Goal: Transaction & Acquisition: Purchase product/service

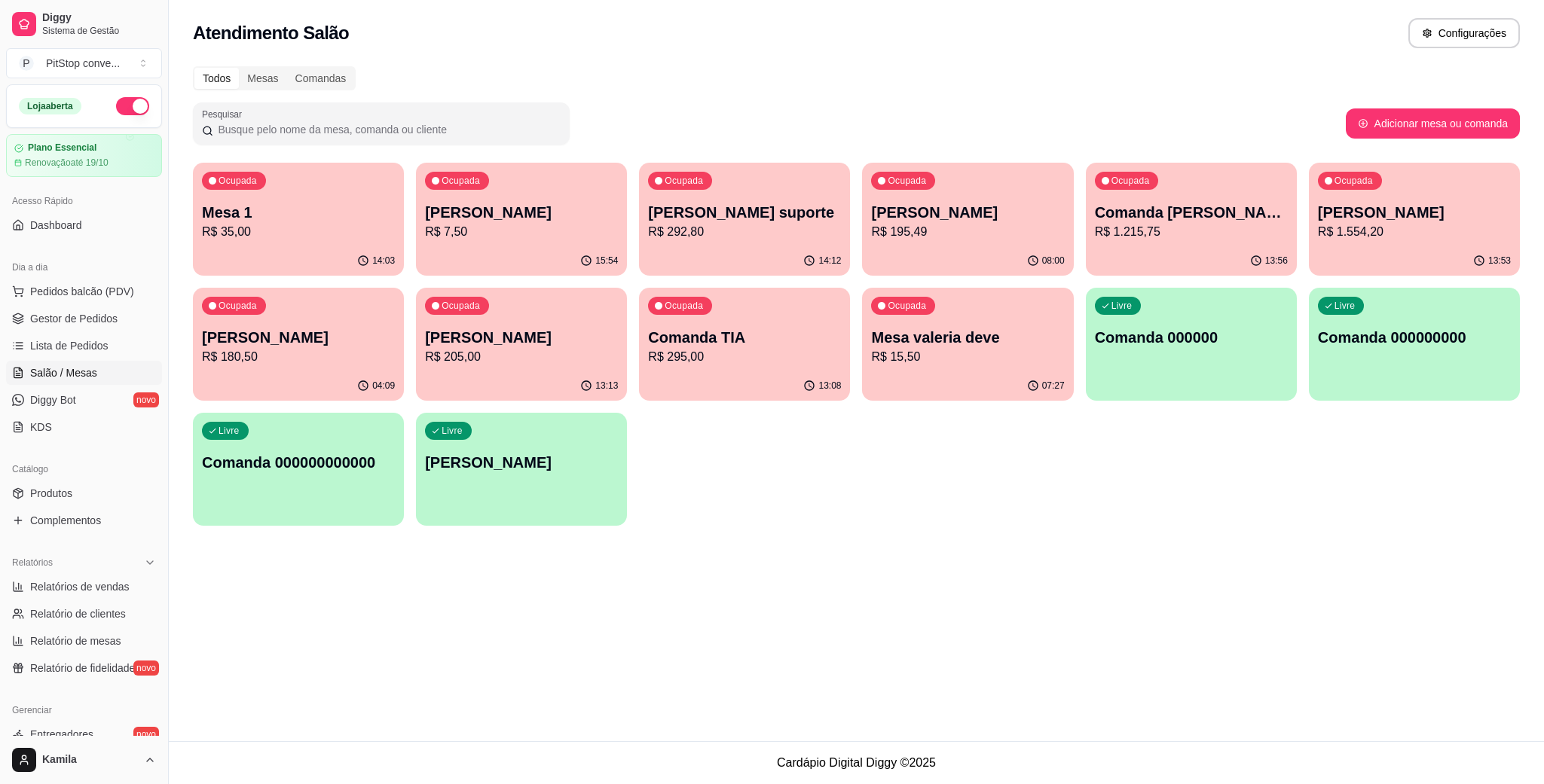
click at [315, 227] on p "R$ 35,00" at bounding box center [299, 232] width 193 height 18
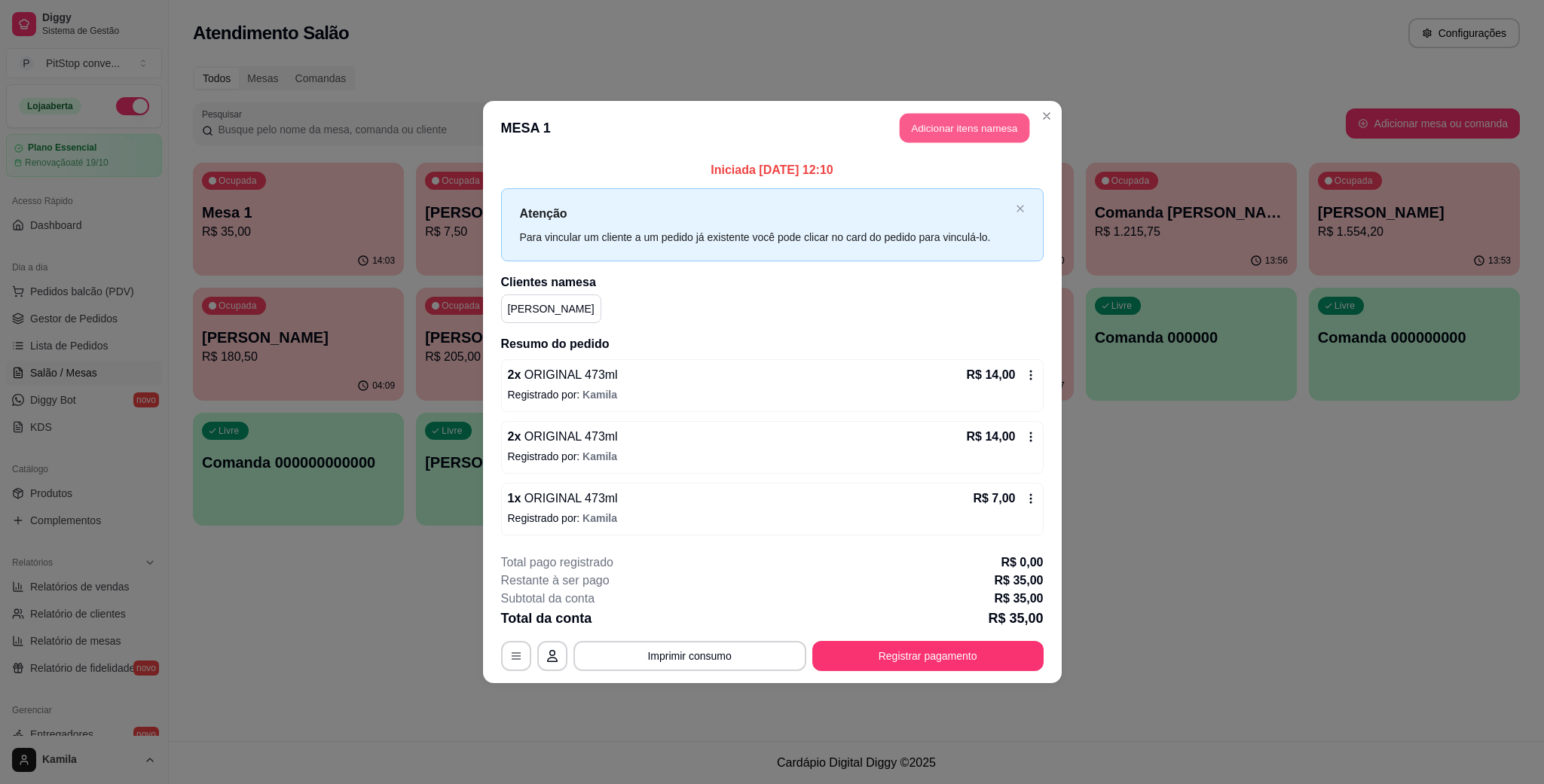
click at [936, 116] on button "Adicionar itens na mesa" at bounding box center [964, 128] width 130 height 30
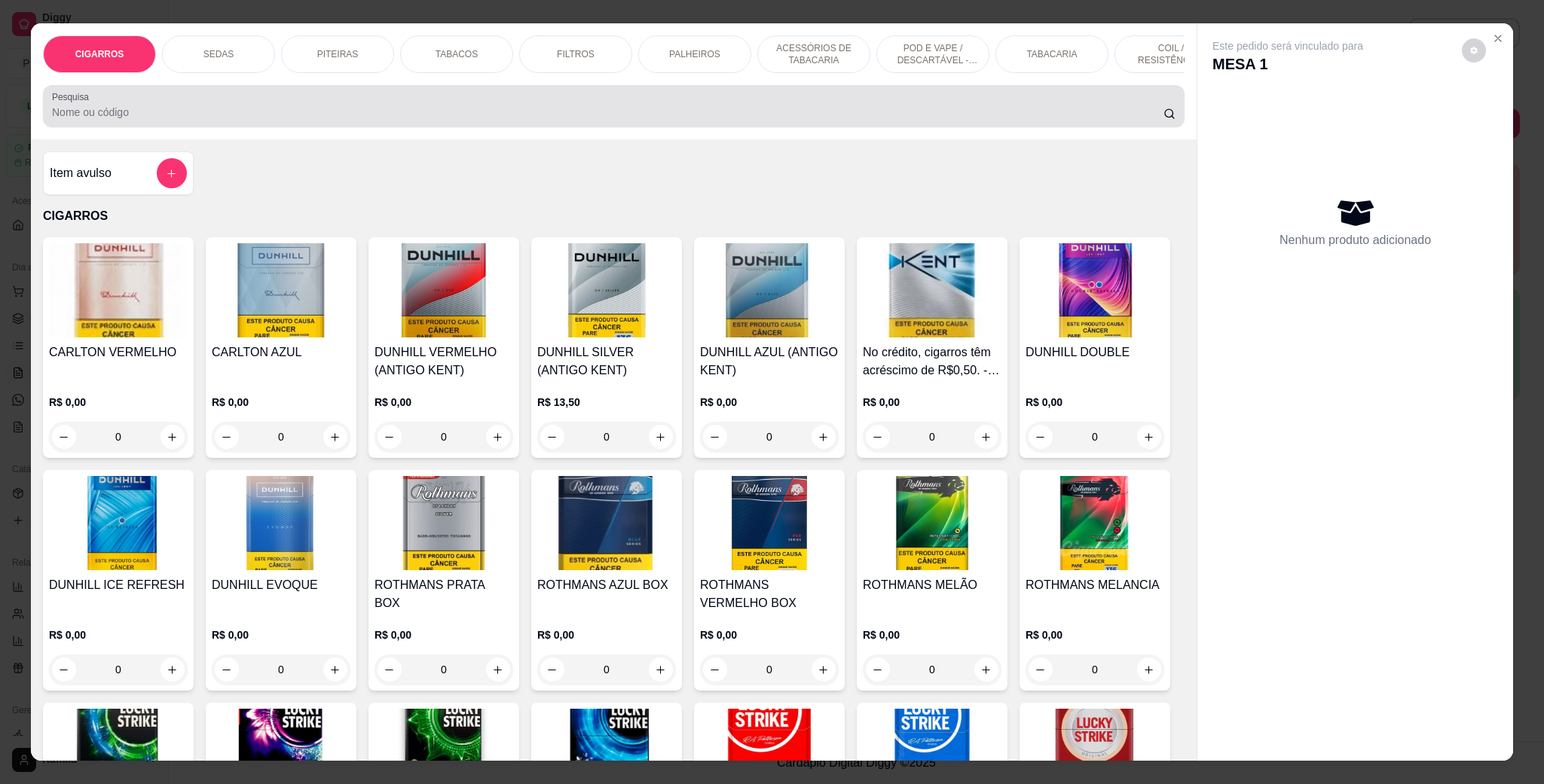
click at [215, 120] on input "Pesquisa" at bounding box center [608, 112] width 1112 height 15
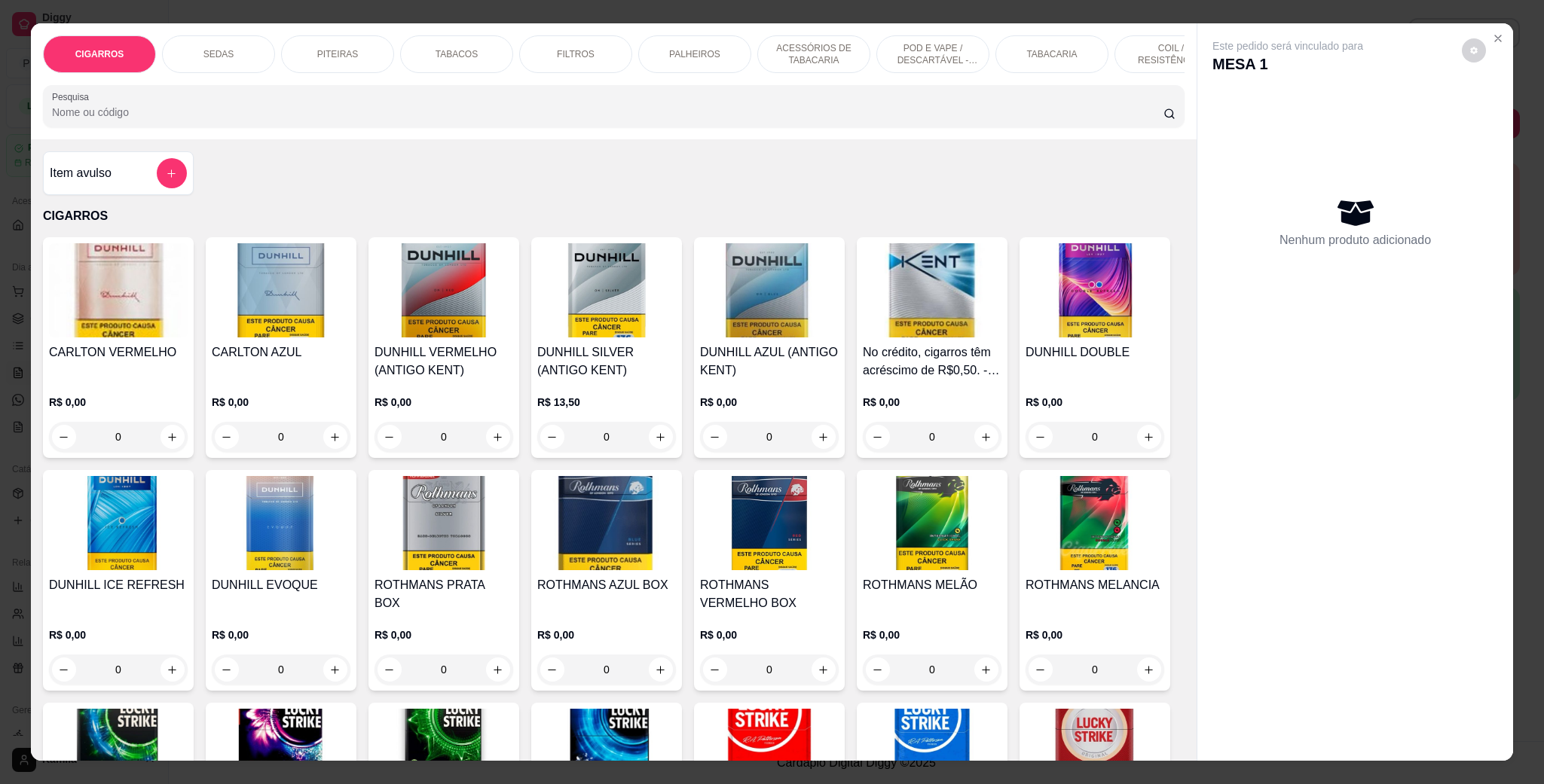
click at [995, 92] on div "CIGARROS SEDAS PITEIRAS TABACOS FILTROS PALHEIROS ACESSÓRIOS DE TABACARIA POD E…" at bounding box center [613, 81] width 1165 height 116
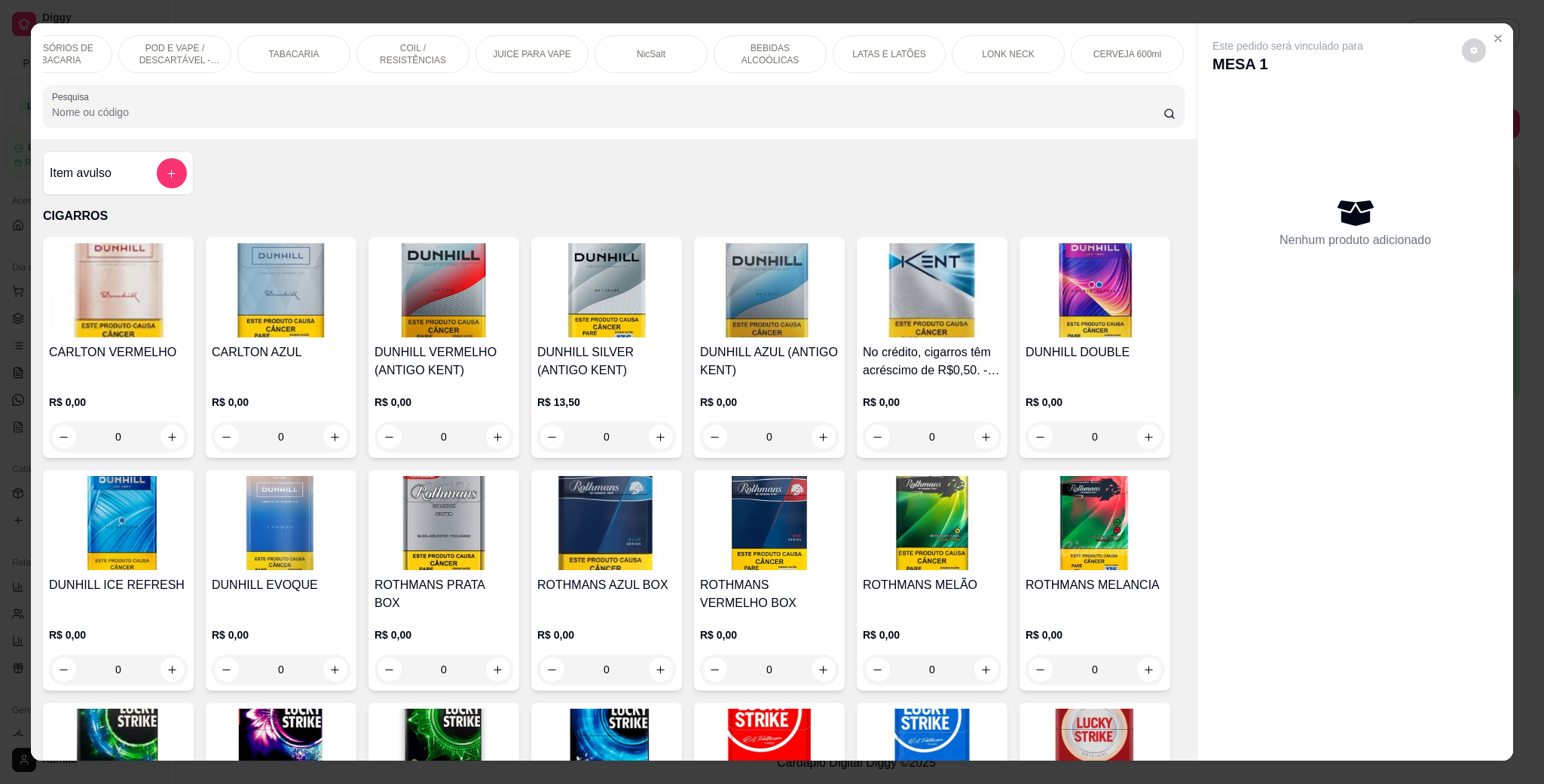
scroll to position [0, 762]
click at [869, 64] on div "LATAS E LATÕES" at bounding box center [885, 54] width 113 height 37
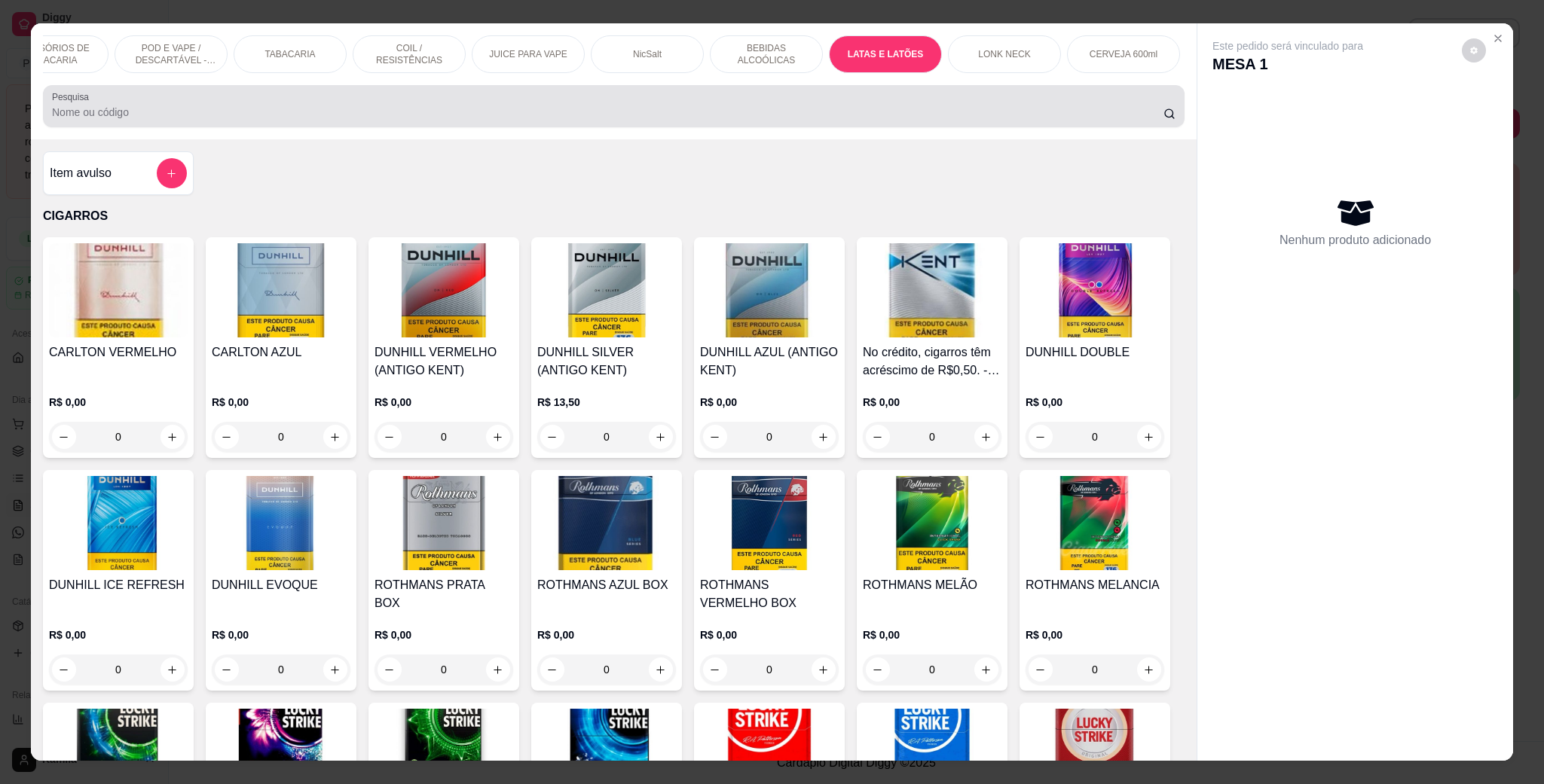
scroll to position [25, 0]
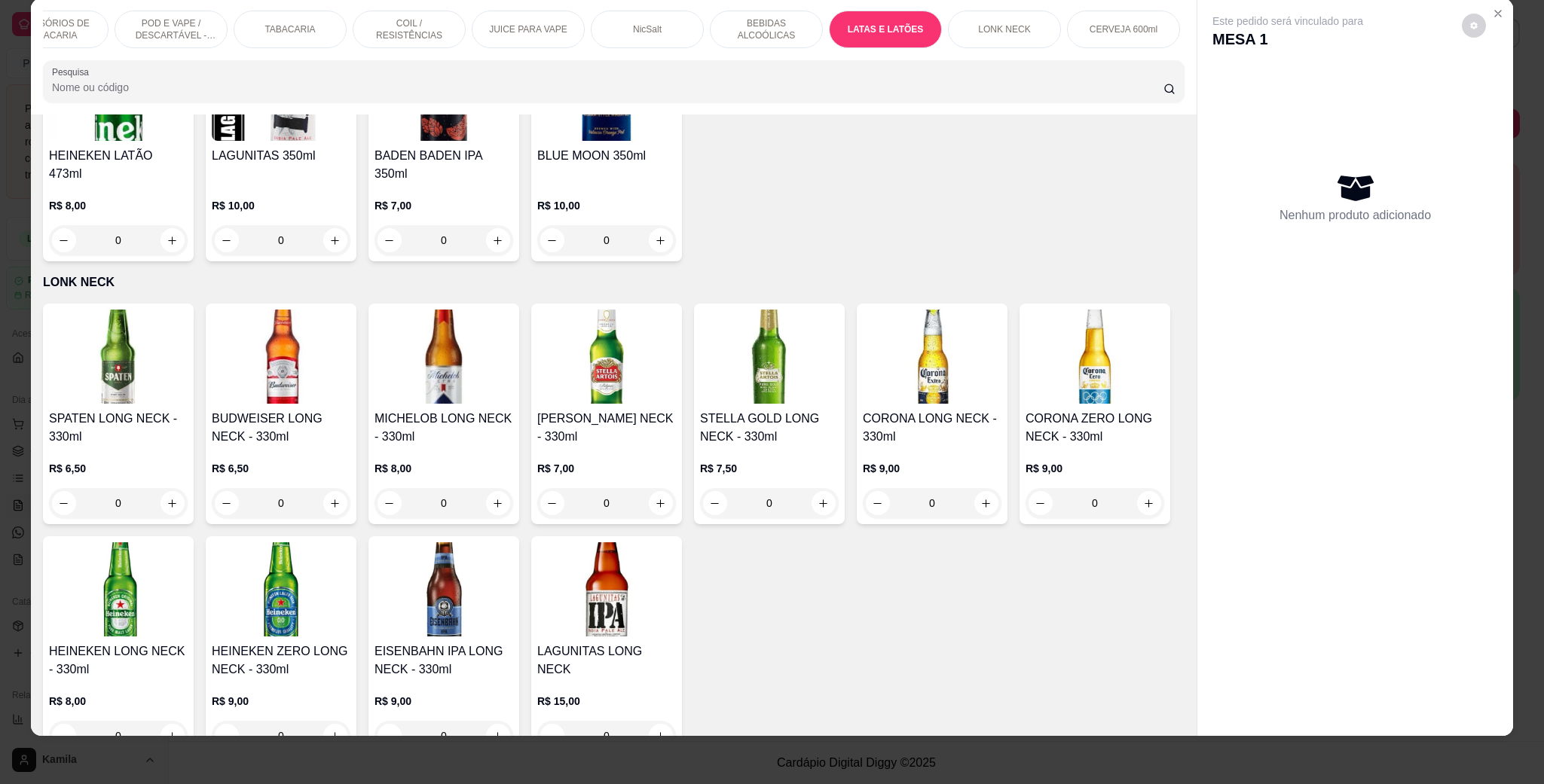
click at [1143, 13] on icon "increase-product-quantity" at bounding box center [1148, 8] width 12 height 12
type input "1"
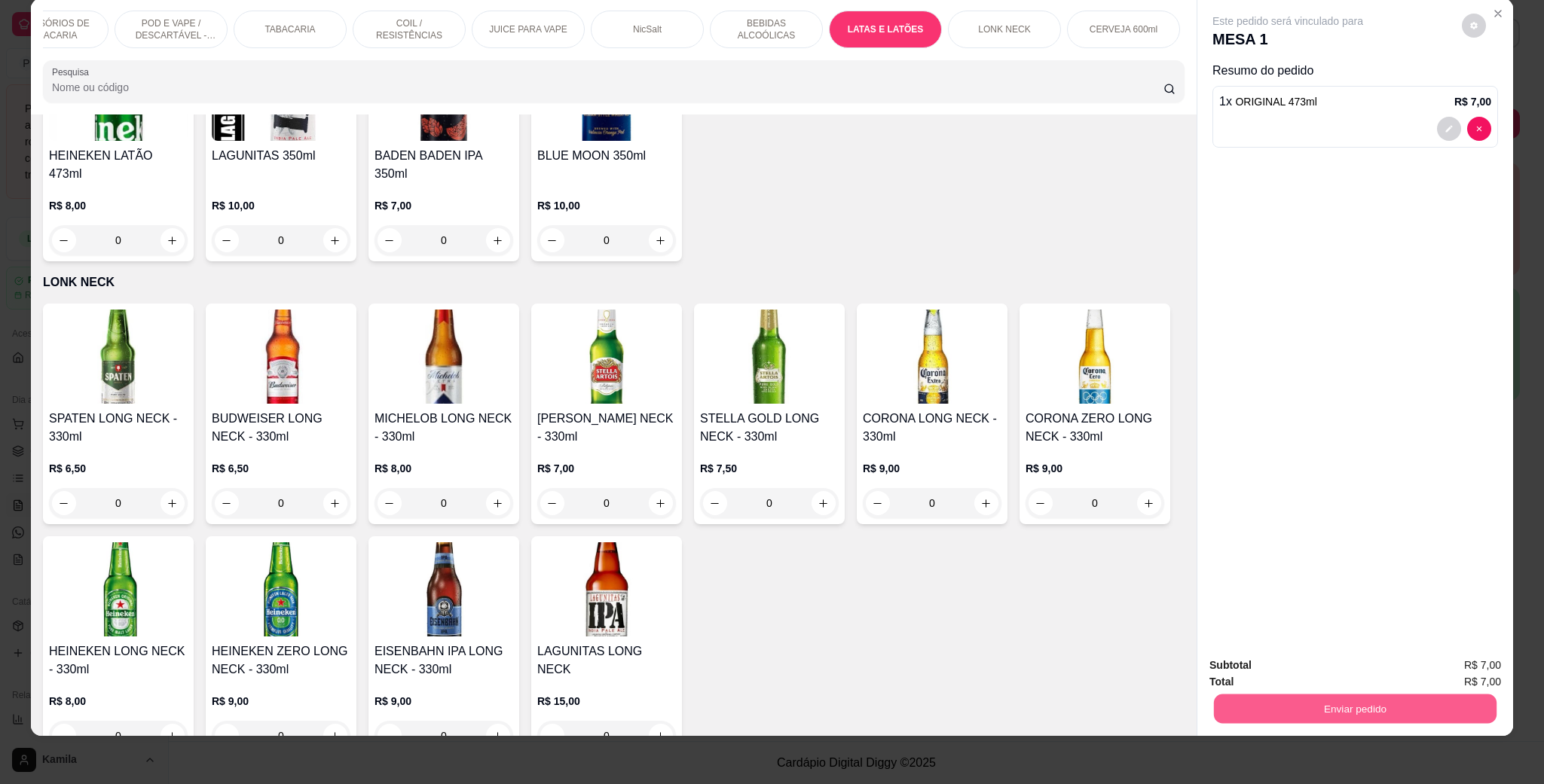
click at [1350, 700] on button "Enviar pedido" at bounding box center [1354, 709] width 282 height 30
click at [1460, 671] on button "Enviar pedido" at bounding box center [1459, 671] width 83 height 28
